Goal: Information Seeking & Learning: Learn about a topic

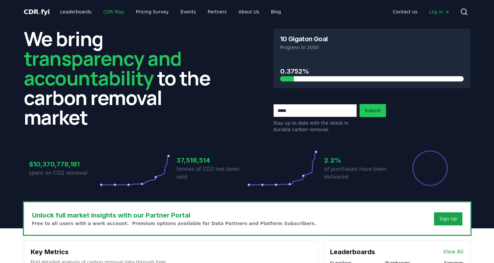
click at [107, 10] on link "CDR Map" at bounding box center [113, 12] width 31 height 12
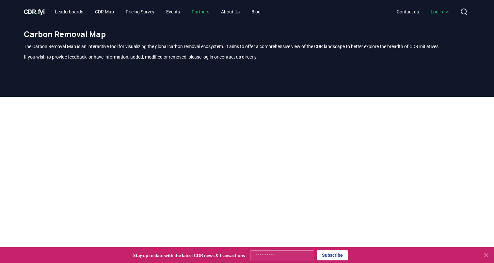
click at [209, 13] on link "Partners" at bounding box center [201, 12] width 28 height 12
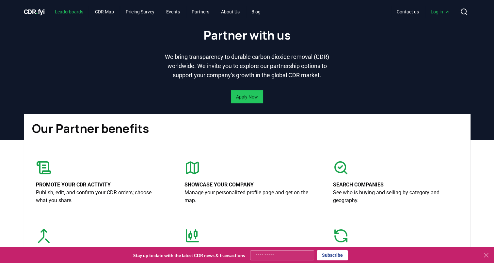
click at [64, 16] on link "Leaderboards" at bounding box center [69, 12] width 39 height 12
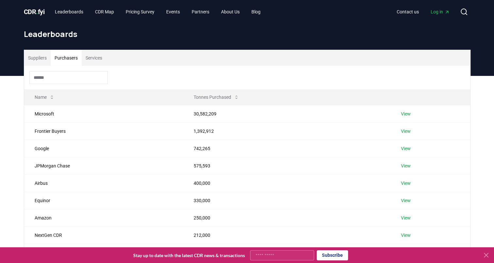
click at [70, 58] on button "Purchasers" at bounding box center [66, 58] width 31 height 16
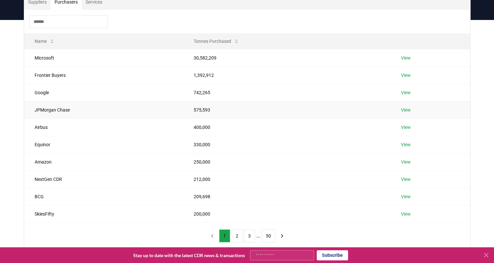
scroll to position [54, 0]
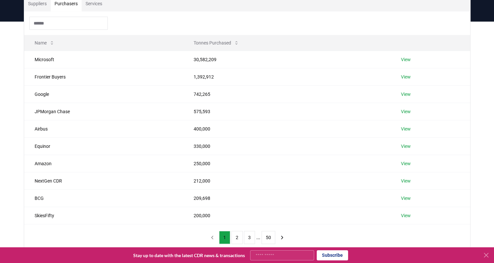
click at [269, 237] on button "50" at bounding box center [269, 237] width 14 height 13
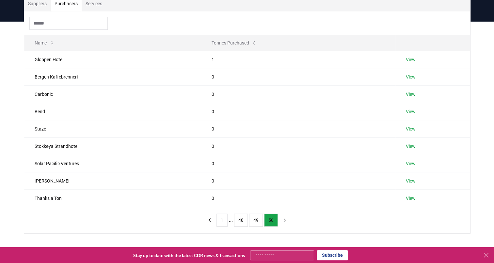
click at [272, 220] on button "50" at bounding box center [271, 219] width 14 height 13
click at [240, 222] on button "48" at bounding box center [241, 219] width 14 height 13
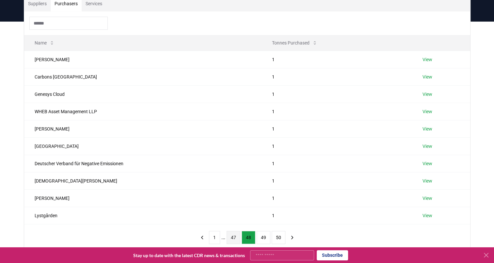
click at [235, 239] on button "47" at bounding box center [234, 237] width 14 height 13
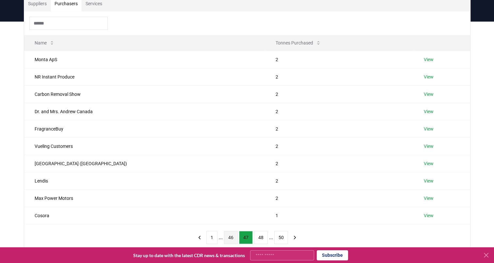
click at [224, 234] on button "46" at bounding box center [231, 237] width 14 height 13
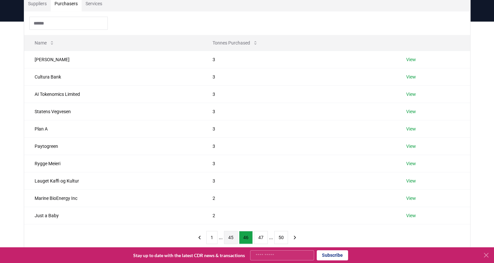
click at [230, 237] on button "45" at bounding box center [231, 237] width 14 height 13
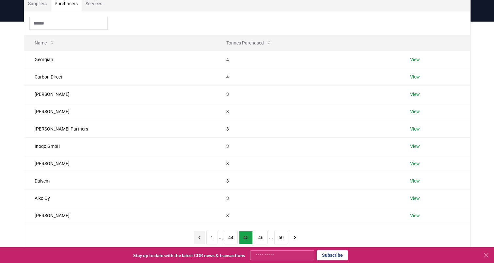
click at [202, 239] on button "previous page" at bounding box center [199, 237] width 11 height 13
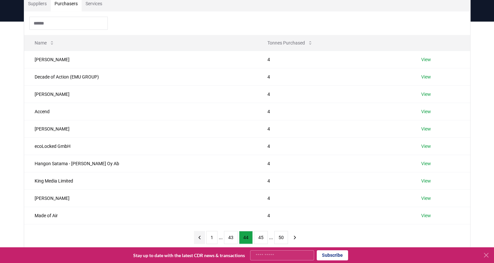
click at [202, 239] on button "previous page" at bounding box center [199, 237] width 11 height 13
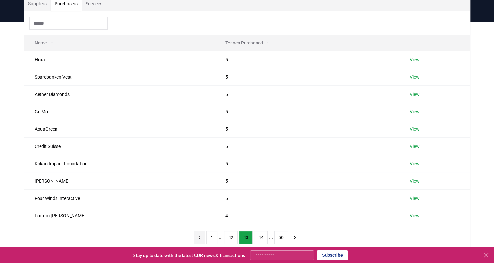
click at [202, 239] on button "previous page" at bounding box center [199, 237] width 11 height 13
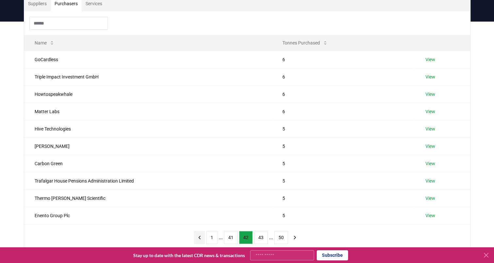
click at [202, 239] on button "previous page" at bounding box center [199, 237] width 11 height 13
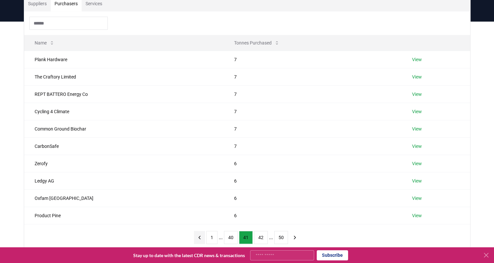
click at [202, 239] on button "previous page" at bounding box center [199, 237] width 11 height 13
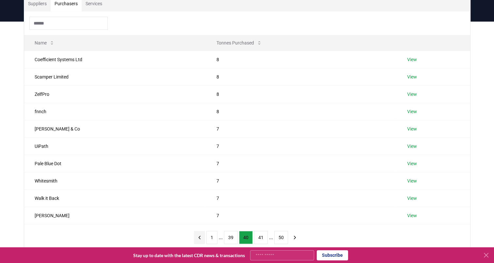
click at [202, 239] on button "previous page" at bounding box center [199, 237] width 11 height 13
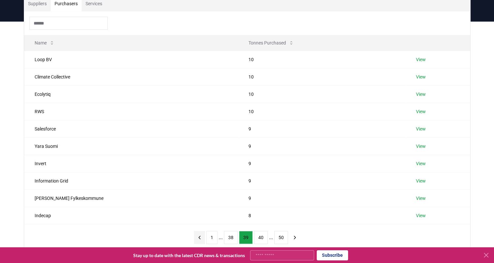
click at [202, 239] on button "previous page" at bounding box center [199, 237] width 11 height 13
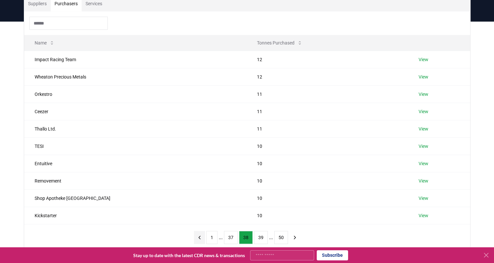
click at [202, 239] on button "previous page" at bounding box center [199, 237] width 11 height 13
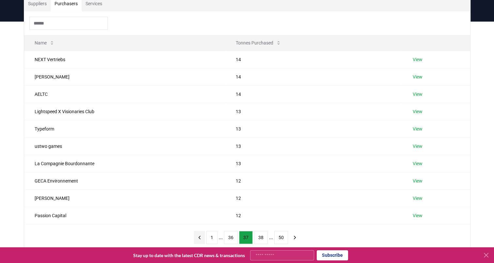
click at [202, 239] on button "previous page" at bounding box center [199, 237] width 11 height 13
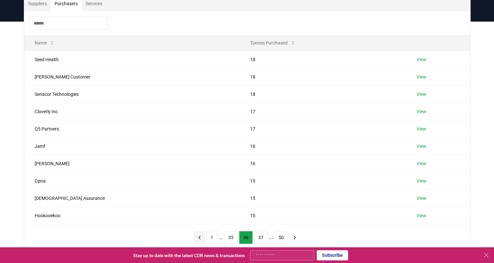
click at [202, 239] on button "previous page" at bounding box center [199, 237] width 11 height 13
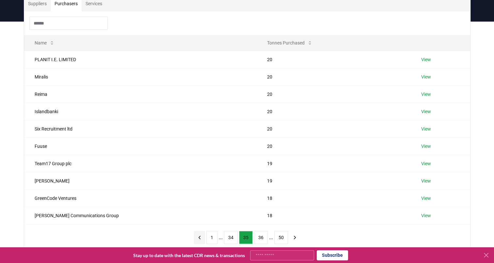
click at [202, 239] on button "previous page" at bounding box center [199, 237] width 11 height 13
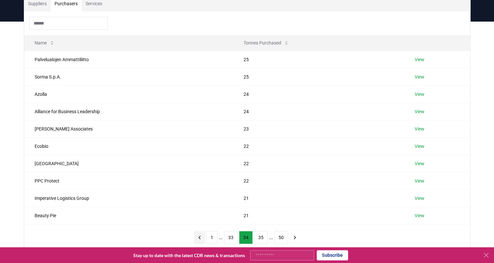
click at [202, 239] on button "previous page" at bounding box center [199, 237] width 11 height 13
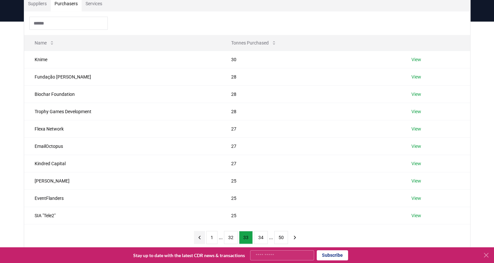
click at [202, 239] on button "previous page" at bounding box center [199, 237] width 11 height 13
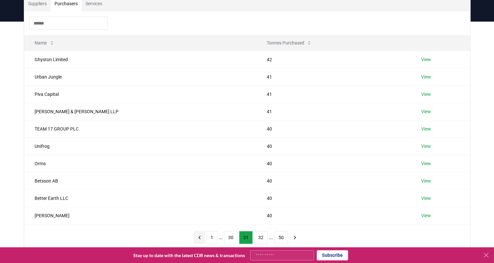
click at [202, 239] on button "previous page" at bounding box center [199, 237] width 11 height 13
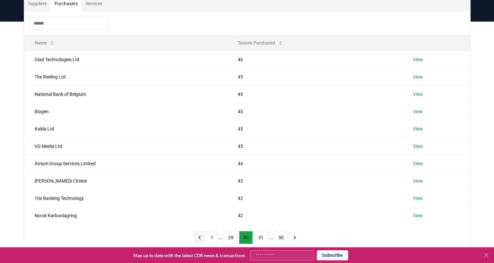
click at [202, 239] on button "previous page" at bounding box center [199, 237] width 11 height 13
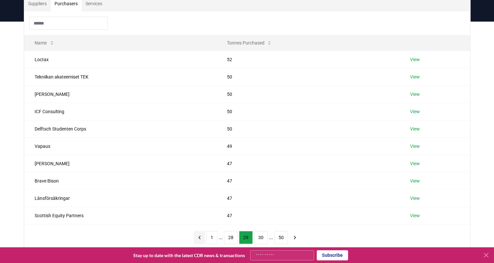
click at [202, 239] on button "previous page" at bounding box center [199, 237] width 11 height 13
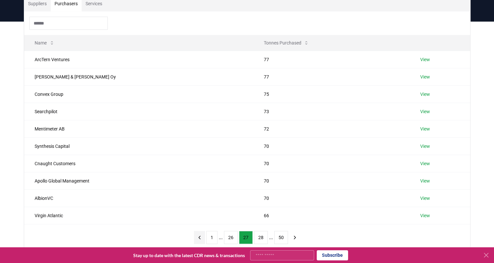
click at [202, 239] on button "previous page" at bounding box center [199, 237] width 11 height 13
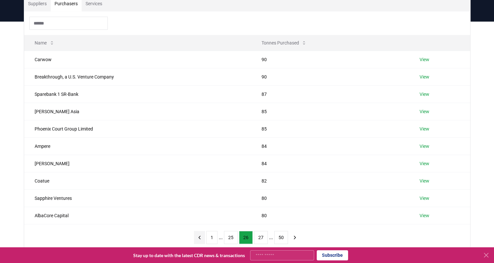
click at [202, 239] on button "previous page" at bounding box center [199, 237] width 11 height 13
